Goal: Task Accomplishment & Management: Complete application form

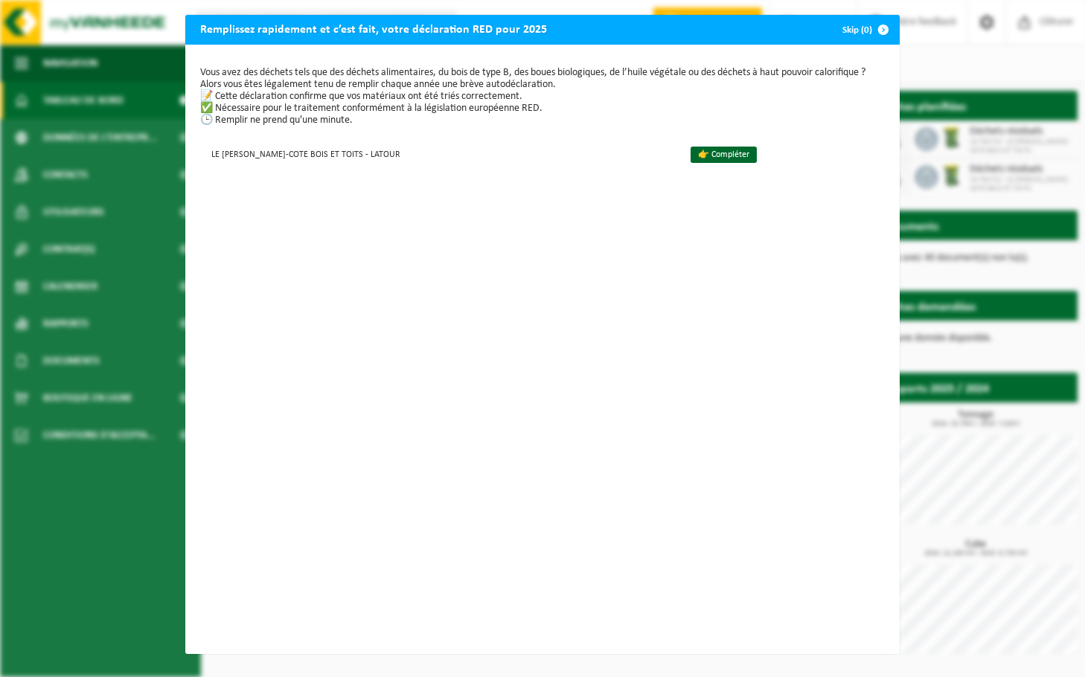
scroll to position [6, 0]
click at [703, 148] on link "👉 Compléter" at bounding box center [724, 155] width 66 height 16
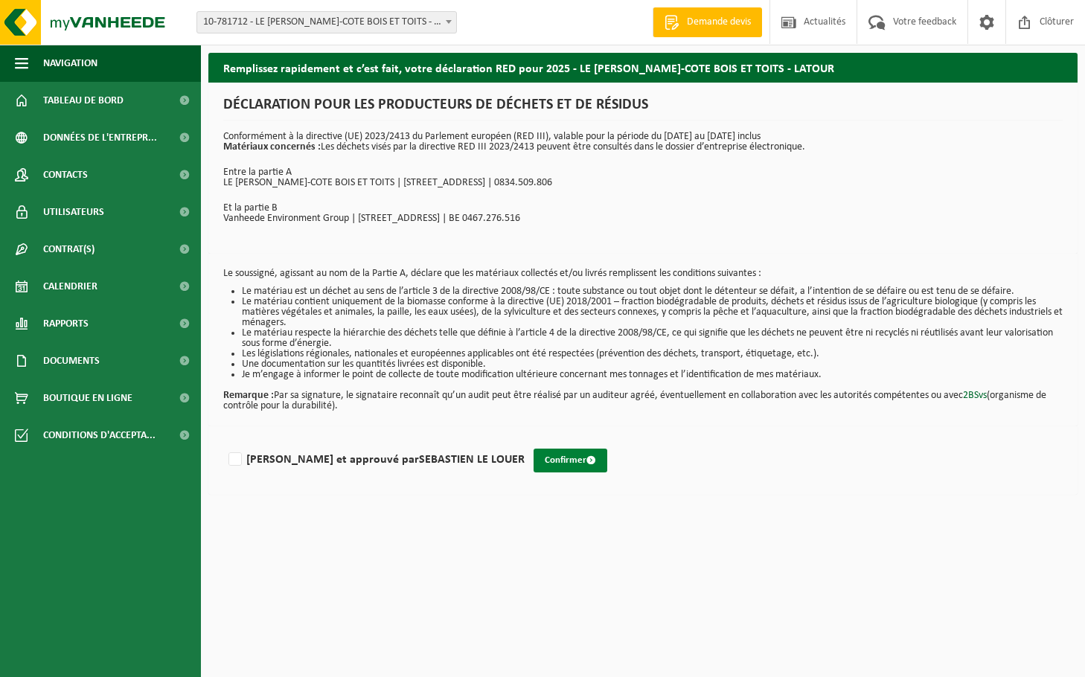
click at [534, 460] on button "Confirmer" at bounding box center [571, 461] width 74 height 24
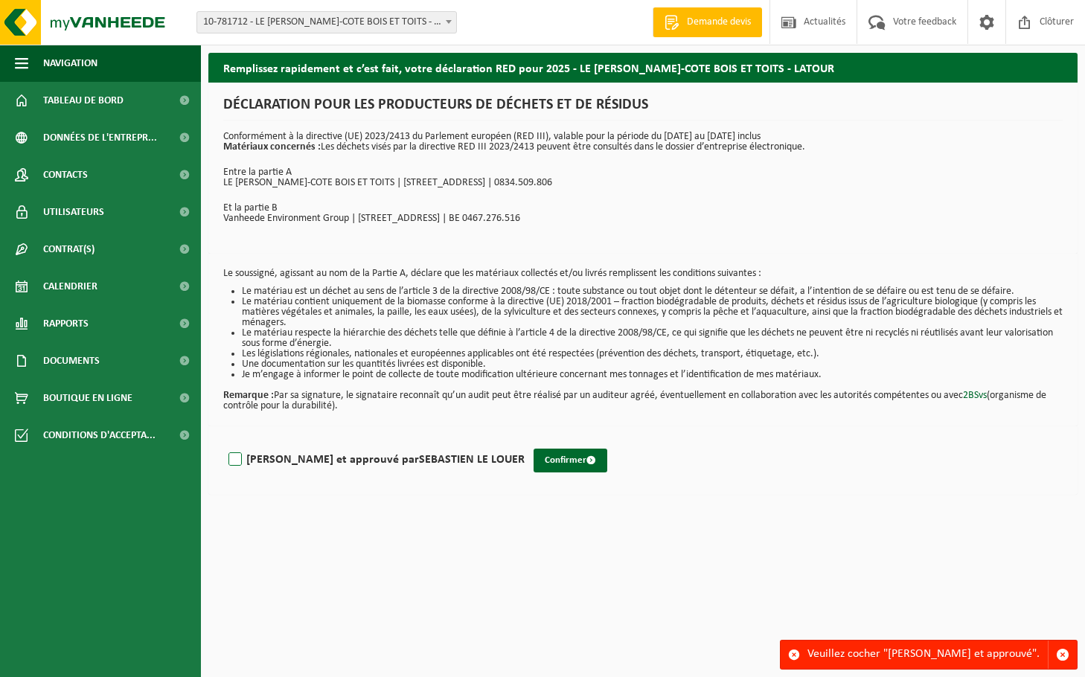
click at [240, 455] on label "[PERSON_NAME] et approuvé par [PERSON_NAME]" at bounding box center [374, 460] width 299 height 22
click at [525, 441] on input "[PERSON_NAME] et approuvé par [PERSON_NAME]" at bounding box center [525, 441] width 1 height 1
checkbox input "true"
click at [534, 449] on button "Confirmer" at bounding box center [571, 461] width 74 height 24
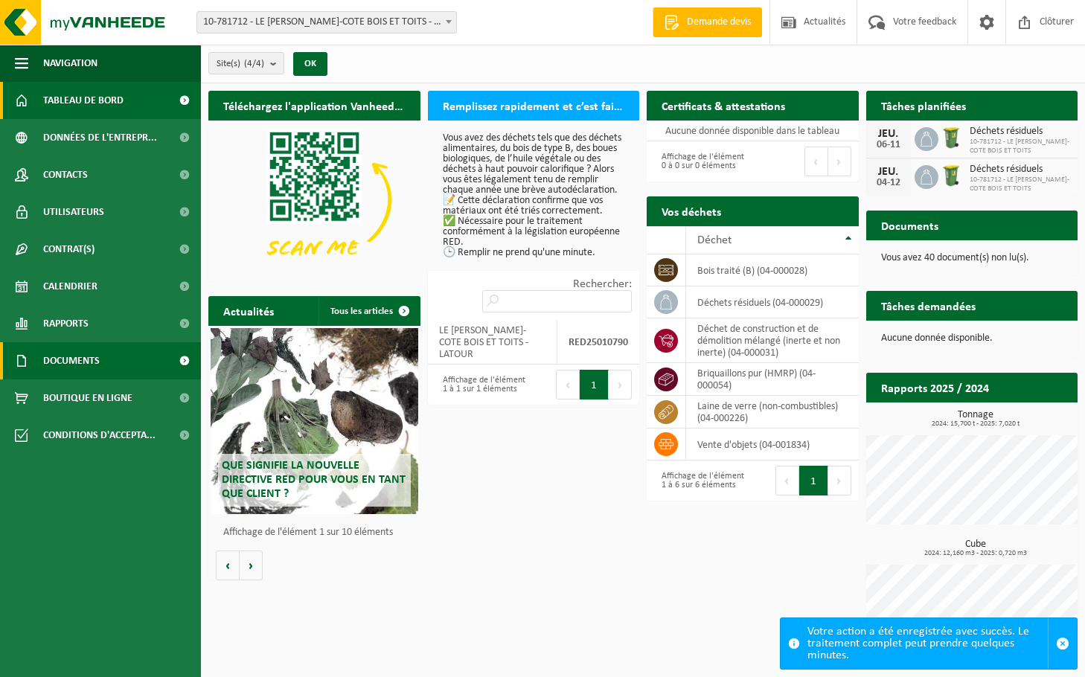
click at [88, 354] on span "Documents" at bounding box center [71, 360] width 57 height 37
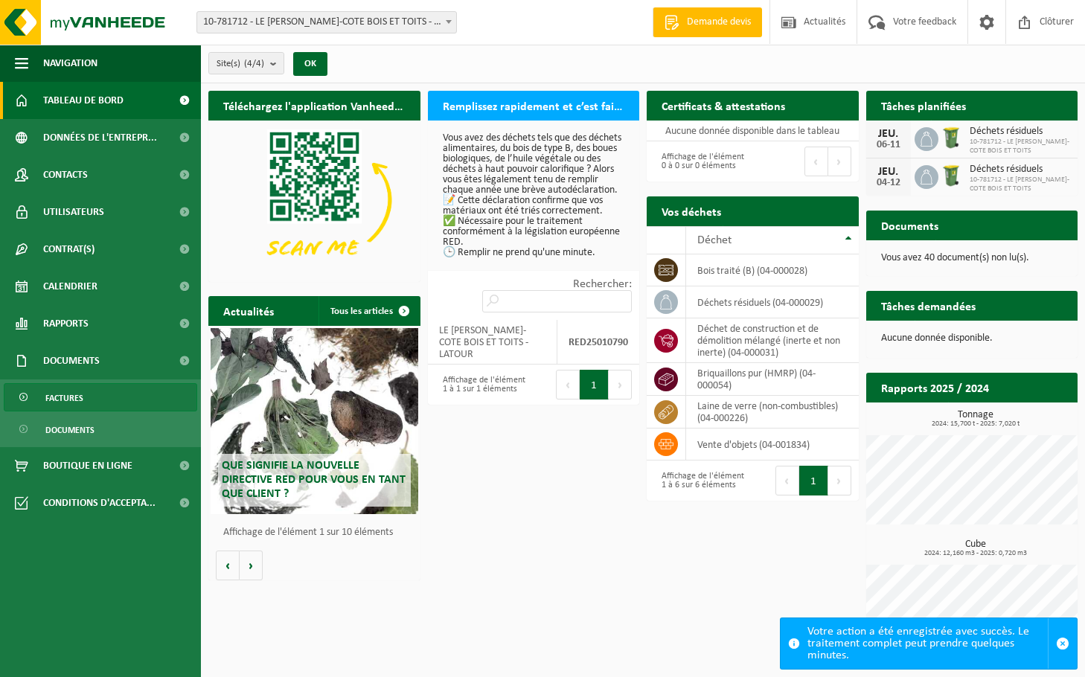
click at [88, 397] on link "Factures" at bounding box center [100, 397] width 193 height 28
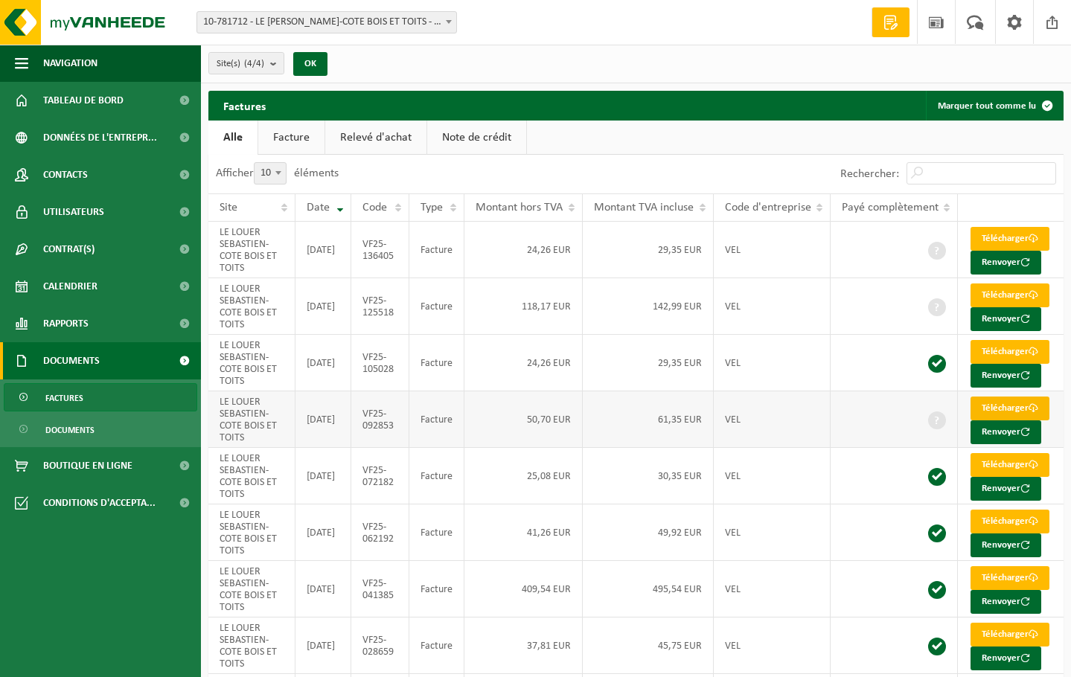
click at [994, 407] on link "Télécharger" at bounding box center [1009, 409] width 79 height 24
